Goal: Consume media (video, audio)

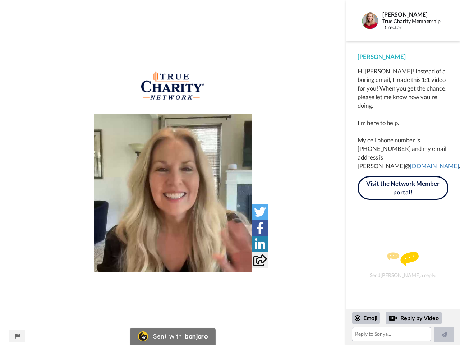
click at [173, 193] on img at bounding box center [173, 193] width 158 height 158
click at [260, 212] on icon at bounding box center [260, 212] width 12 height 12
click at [260, 228] on icon at bounding box center [260, 228] width 8 height 12
click at [260, 244] on icon at bounding box center [260, 244] width 10 height 12
click at [260, 260] on icon at bounding box center [259, 260] width 13 height 12
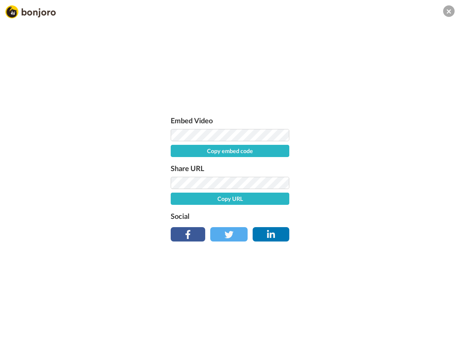
click at [17, 336] on div "Embed Video Copy embed code Share URL Copy URL Social" at bounding box center [230, 211] width 460 height 345
click at [403, 327] on div "Embed Video Copy embed code Share URL Copy URL Social" at bounding box center [230, 211] width 460 height 345
click at [366, 318] on div "Embed Video Copy embed code Share URL Copy URL Social" at bounding box center [230, 211] width 460 height 345
click at [414, 318] on div "Embed Video Copy embed code Share URL Copy URL Social" at bounding box center [230, 211] width 460 height 345
click at [444, 334] on div "Embed Video Copy embed code Share URL Copy URL Social" at bounding box center [230, 211] width 460 height 345
